Goal: Ask a question

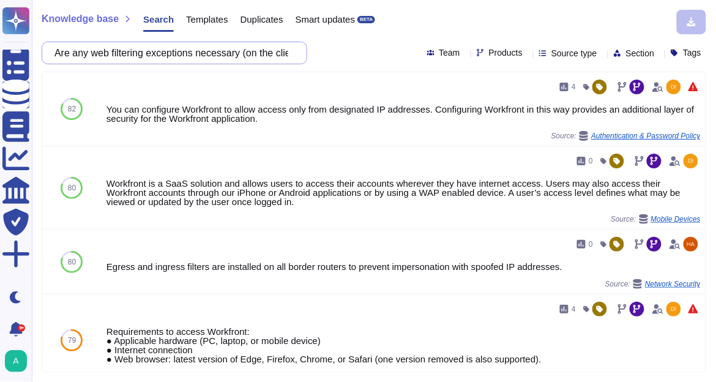
click at [240, 50] on input "Are any web filtering exceptions necessary (on the client side) to allow users …" at bounding box center [171, 52] width 246 height 21
paste input "Do you support IP whitelisting"
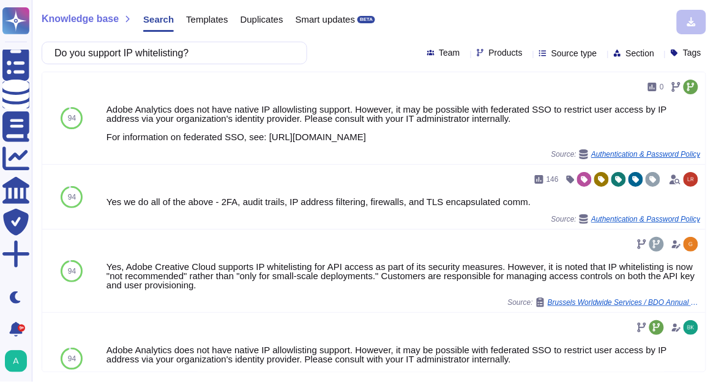
type input "Do you support IP whitelisting?"
click at [527, 54] on icon at bounding box center [527, 54] width 0 height 0
type input "work"
click at [508, 110] on span "WorkFront" at bounding box center [507, 115] width 43 height 11
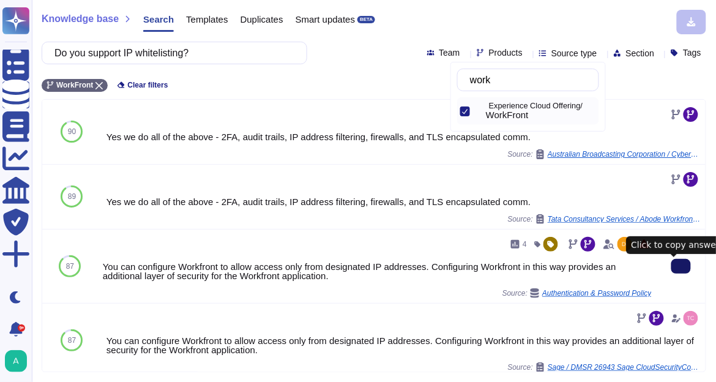
click at [681, 266] on icon at bounding box center [681, 266] width 0 height 0
